Goal: Information Seeking & Learning: Learn about a topic

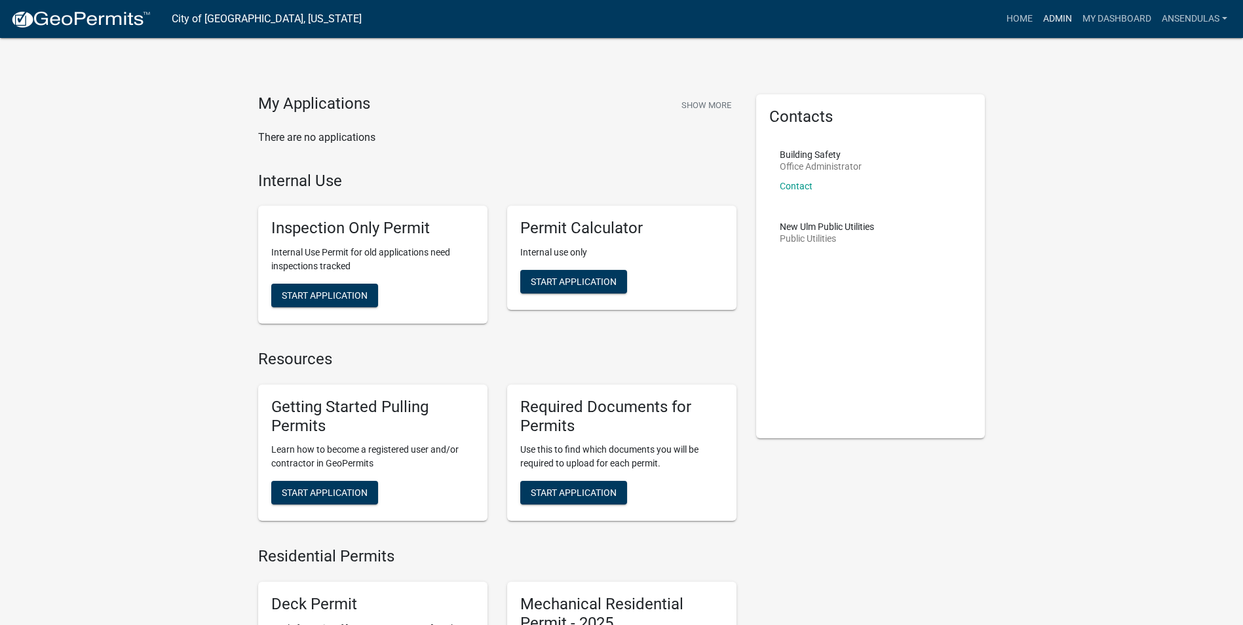
click at [1051, 17] on link "Admin" at bounding box center [1057, 19] width 39 height 25
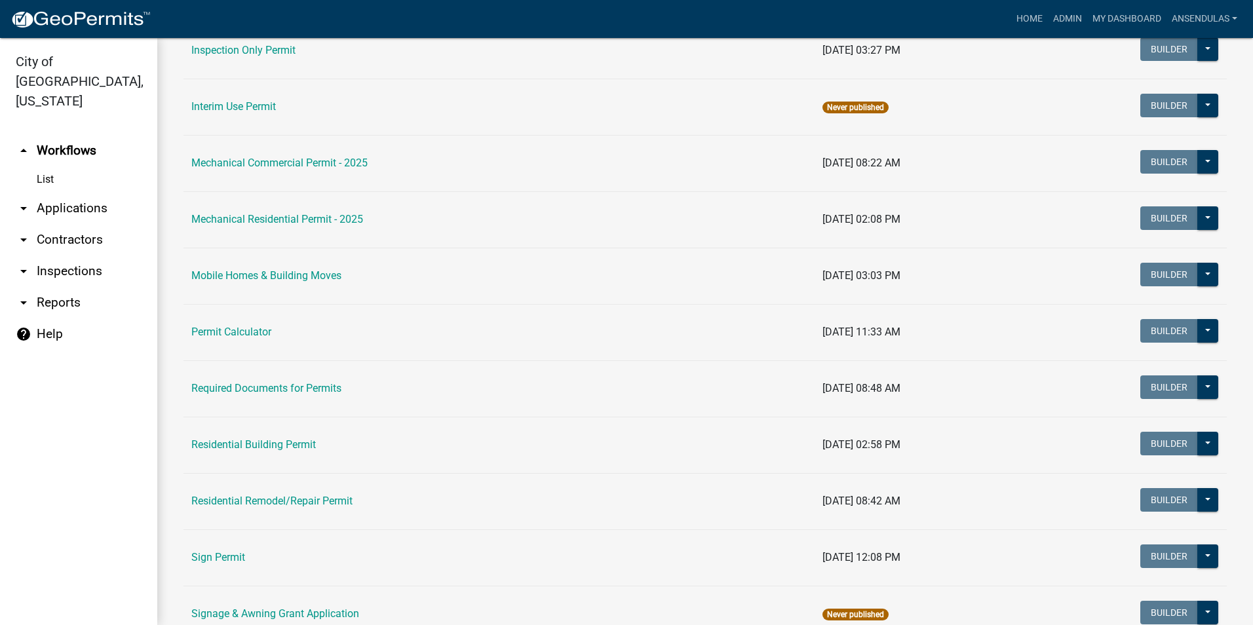
scroll to position [721, 0]
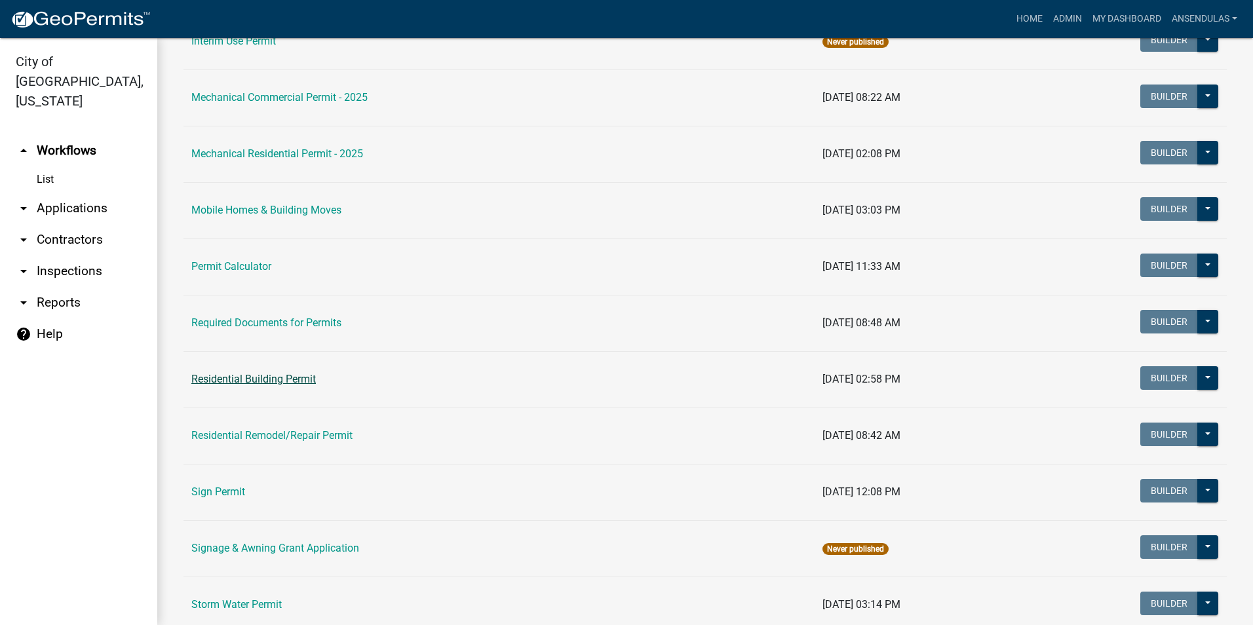
click at [288, 377] on link "Residential Building Permit" at bounding box center [253, 379] width 125 height 12
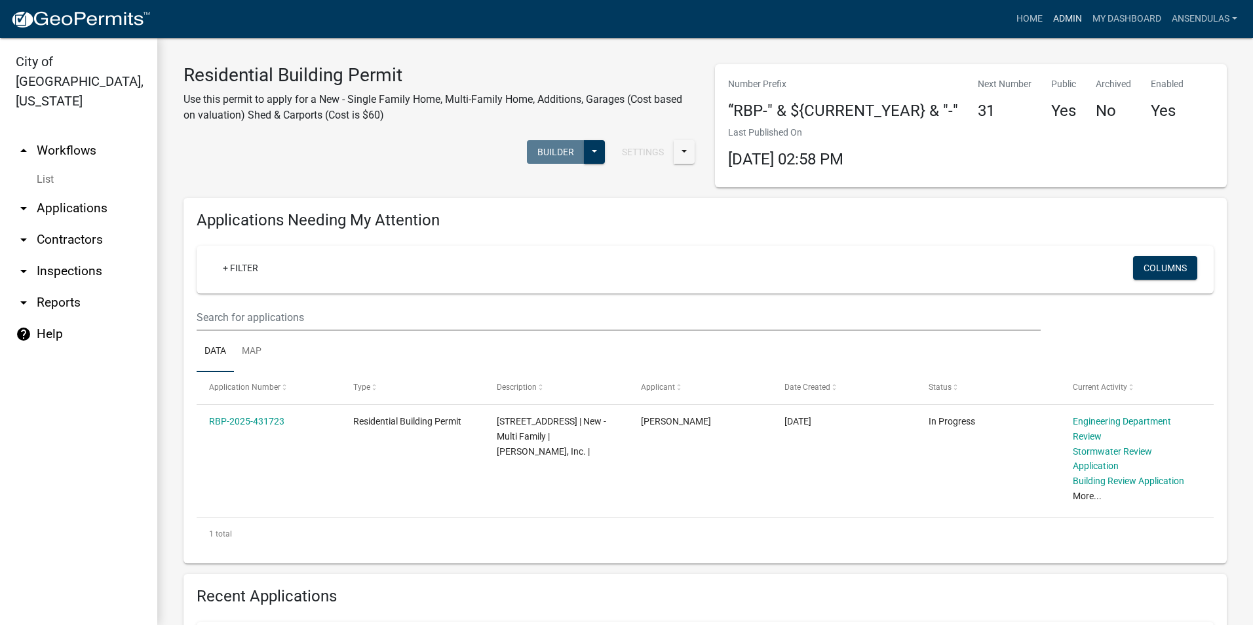
click at [1067, 20] on link "Admin" at bounding box center [1067, 19] width 39 height 25
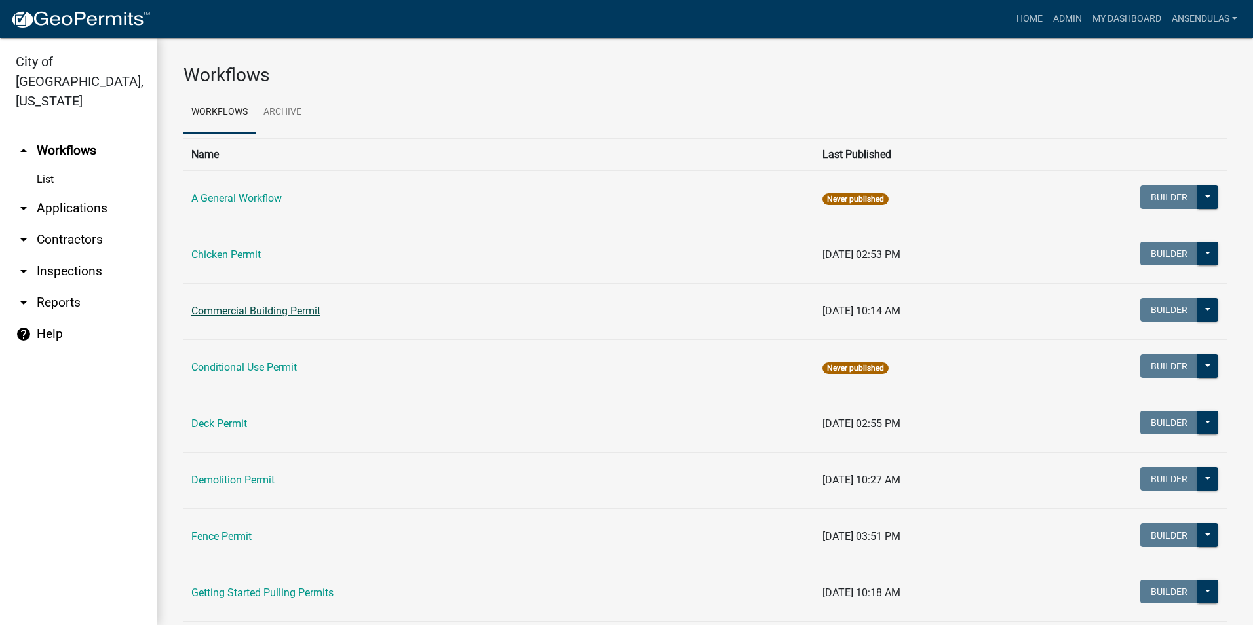
click at [261, 311] on link "Commercial Building Permit" at bounding box center [255, 311] width 129 height 12
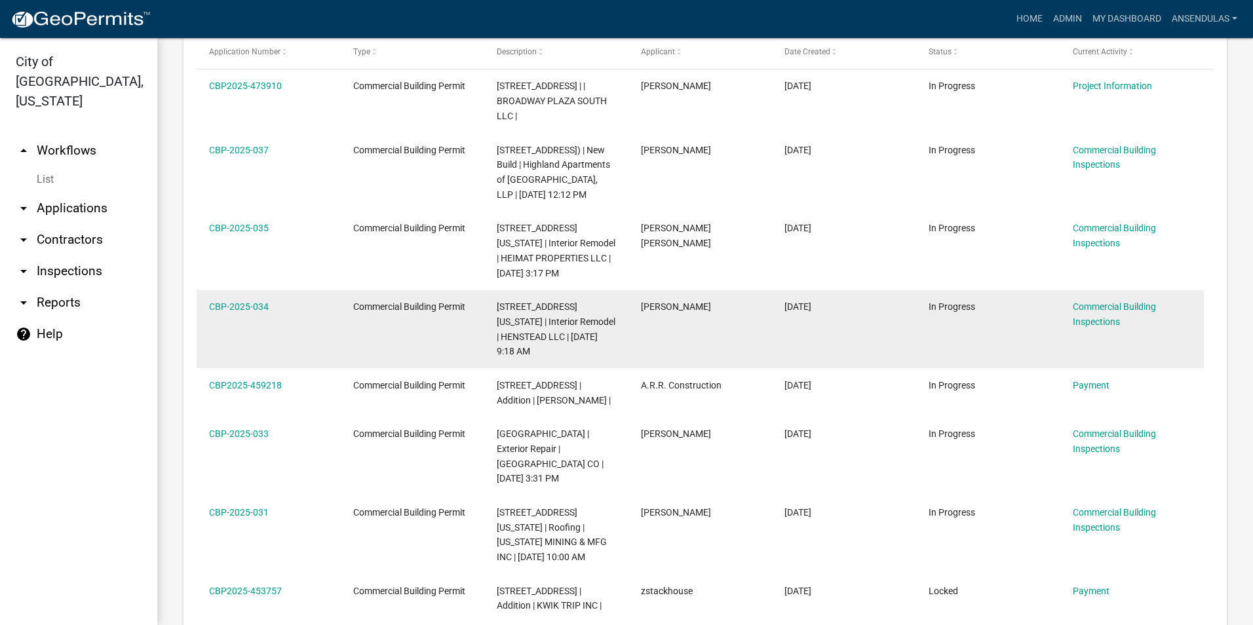
scroll to position [655, 0]
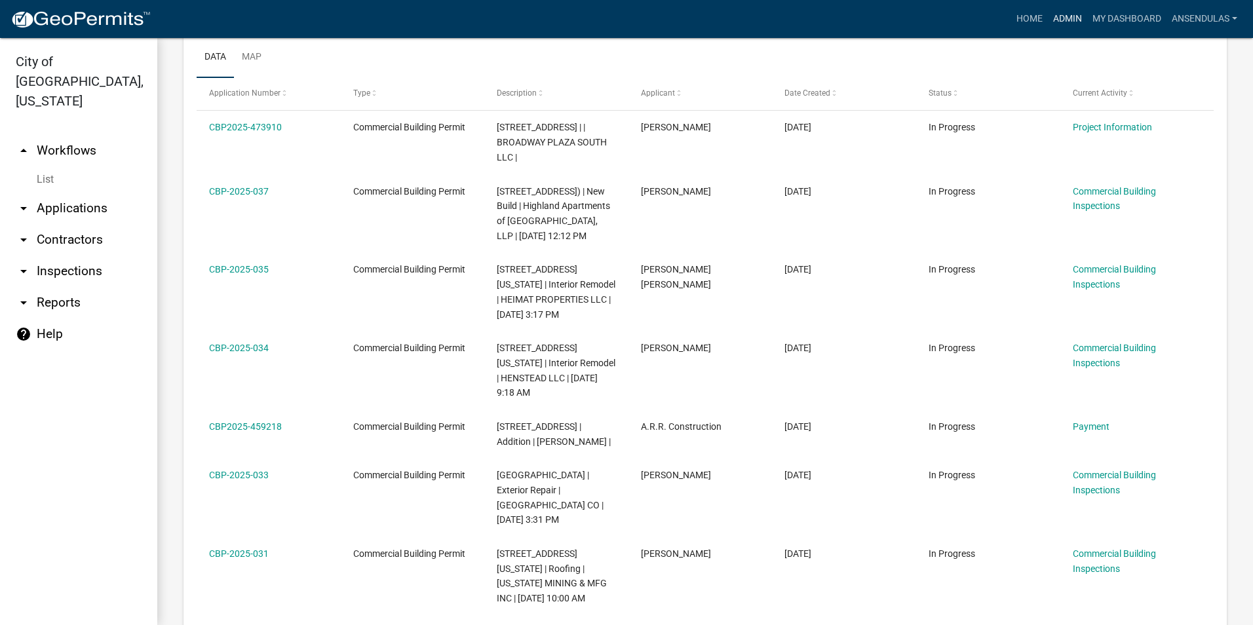
click at [1058, 12] on link "Admin" at bounding box center [1067, 19] width 39 height 25
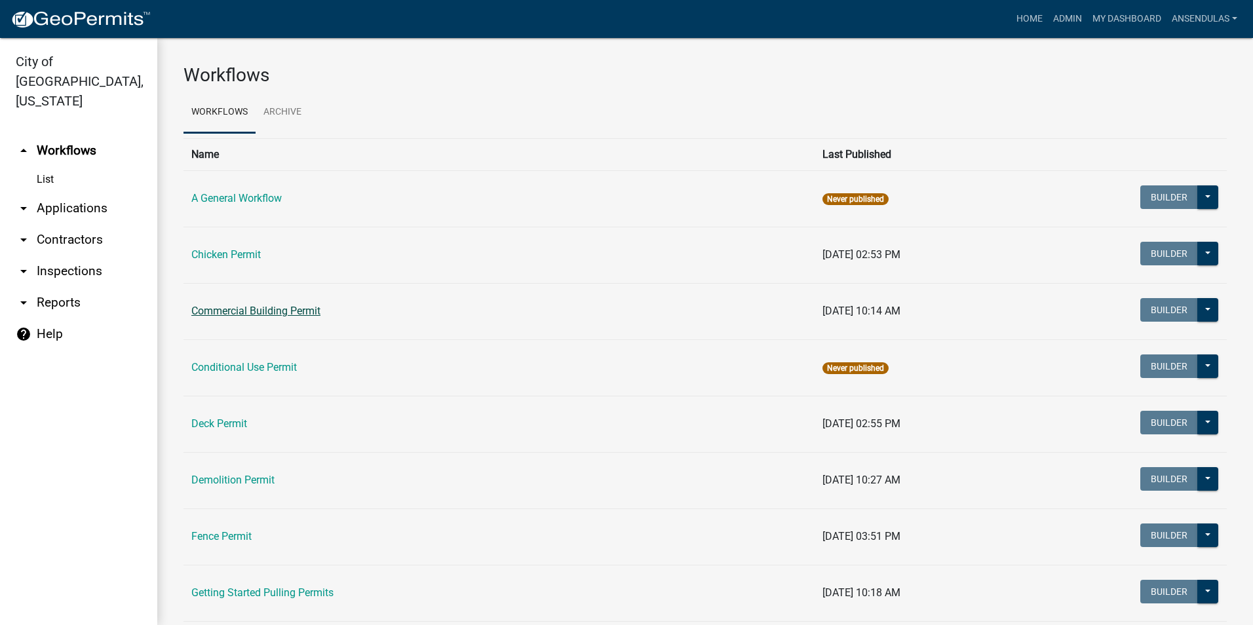
click at [257, 313] on link "Commercial Building Permit" at bounding box center [255, 311] width 129 height 12
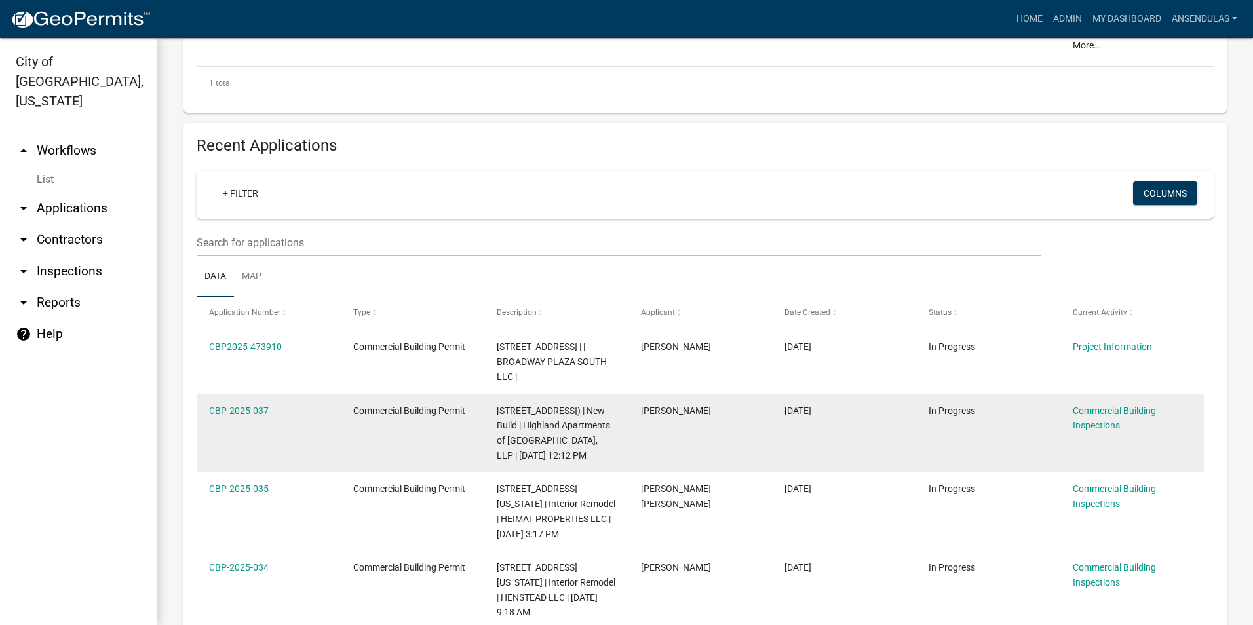
scroll to position [459, 0]
